Goal: Check status: Check status

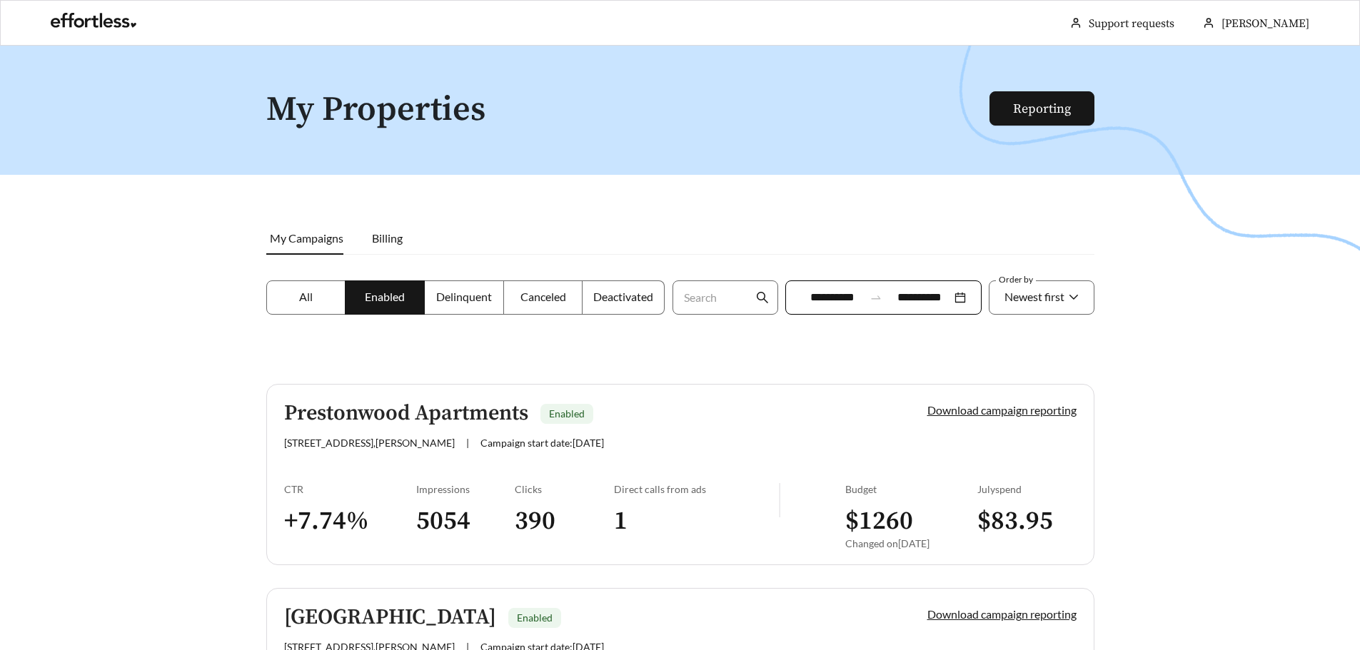
click at [552, 297] on span "Canceled" at bounding box center [544, 297] width 46 height 14
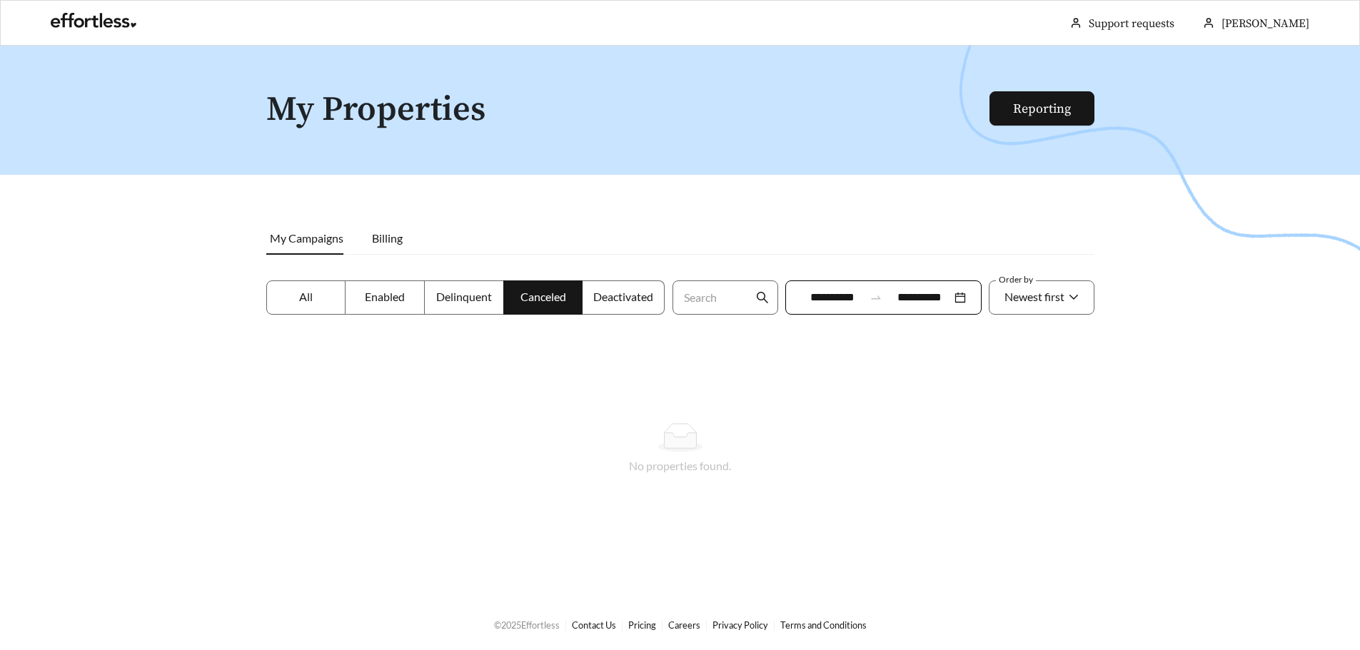
click at [611, 307] on label "Deactivated" at bounding box center [624, 298] width 82 height 34
